Goal: Transaction & Acquisition: Purchase product/service

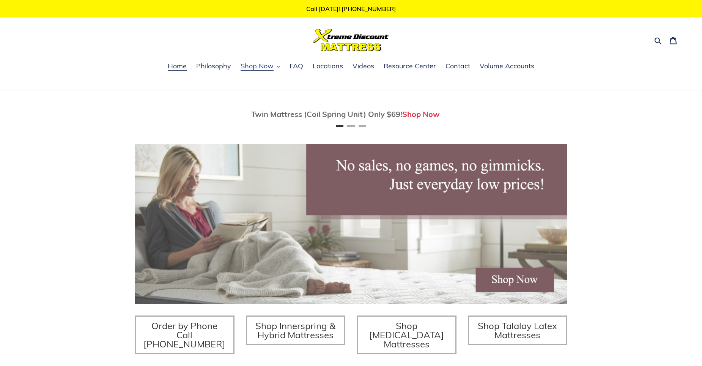
click at [262, 68] on span "Shop Now" at bounding box center [256, 65] width 33 height 9
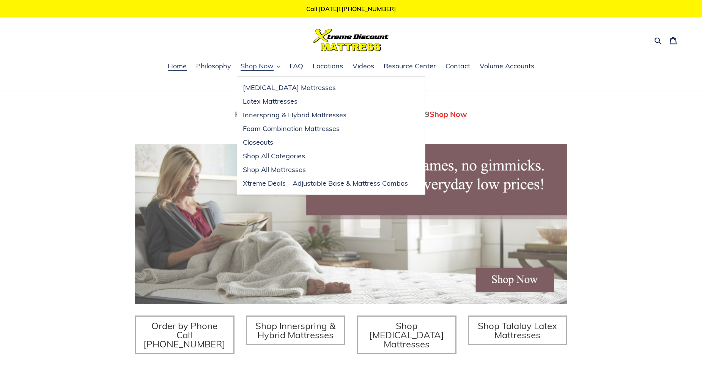
scroll to position [0, 432]
click at [314, 115] on span "Innerspring & Hybrid Mattresses" at bounding box center [295, 114] width 104 height 9
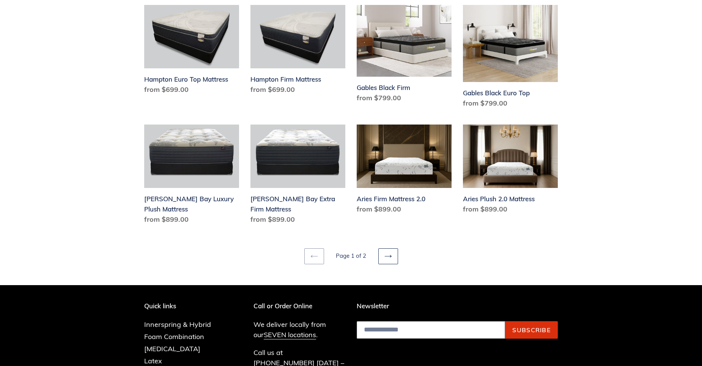
scroll to position [986, 0]
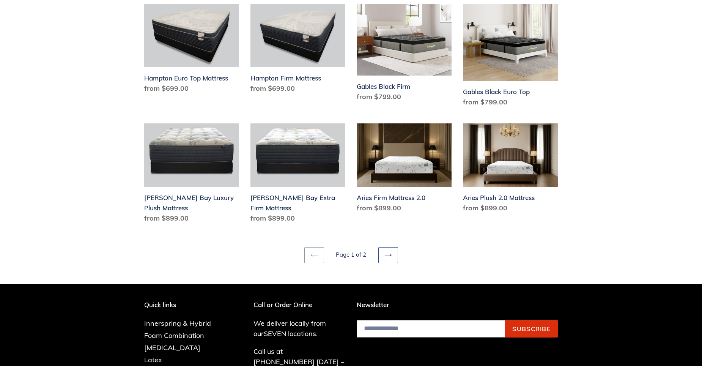
click at [381, 247] on link "Next page" at bounding box center [388, 255] width 20 height 16
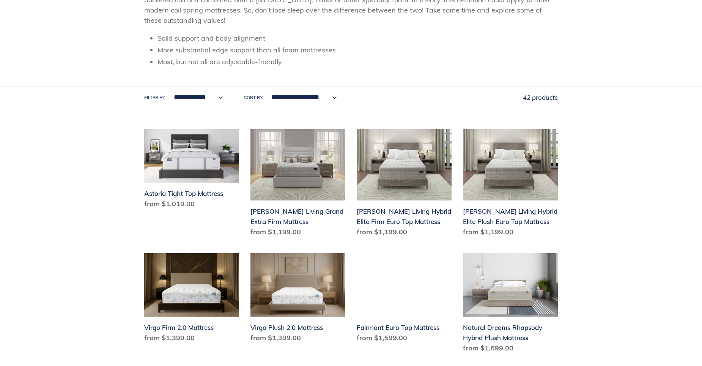
scroll to position [152, 0]
